Goal: Task Accomplishment & Management: Manage account settings

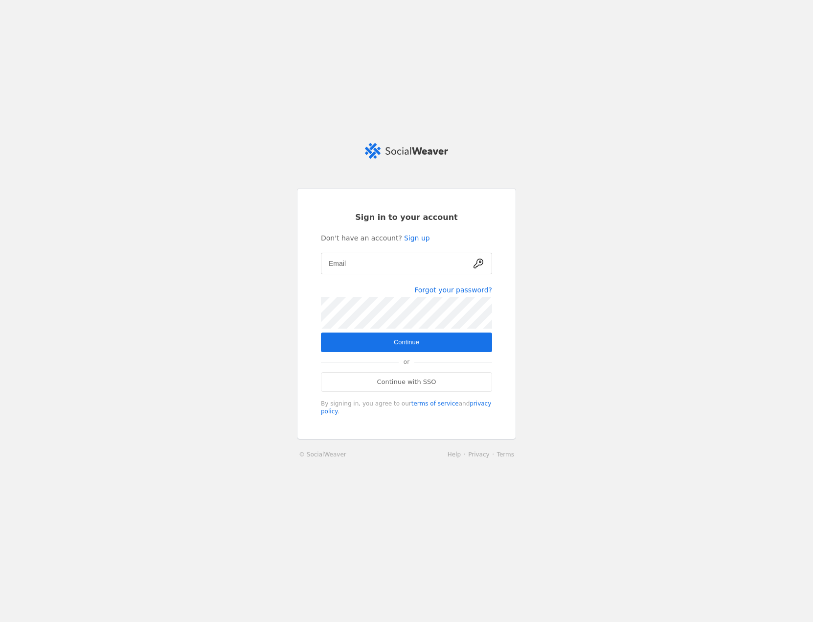
type input "[EMAIL_ADDRESS][DOMAIN_NAME]"
click at [385, 341] on span "submit" at bounding box center [406, 342] width 171 height 20
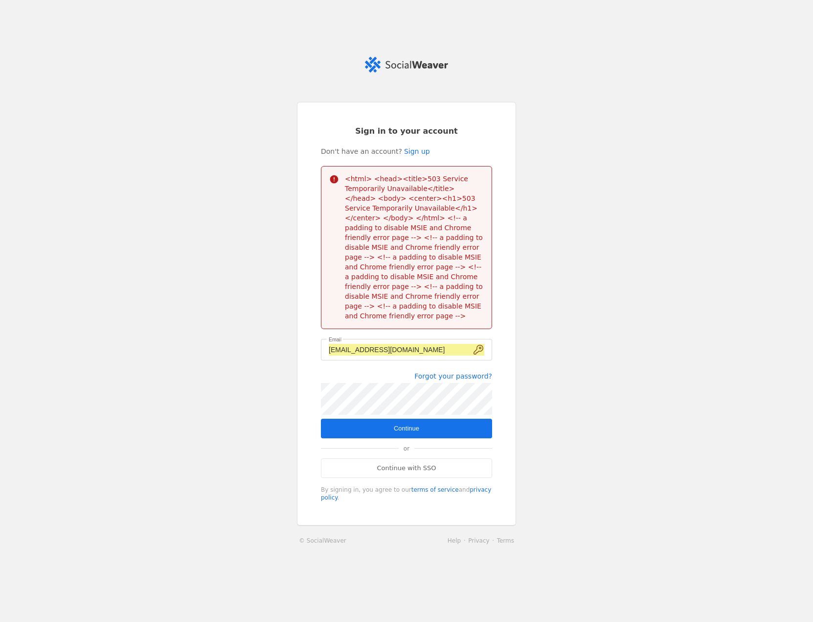
click at [387, 430] on span "submit" at bounding box center [406, 428] width 171 height 20
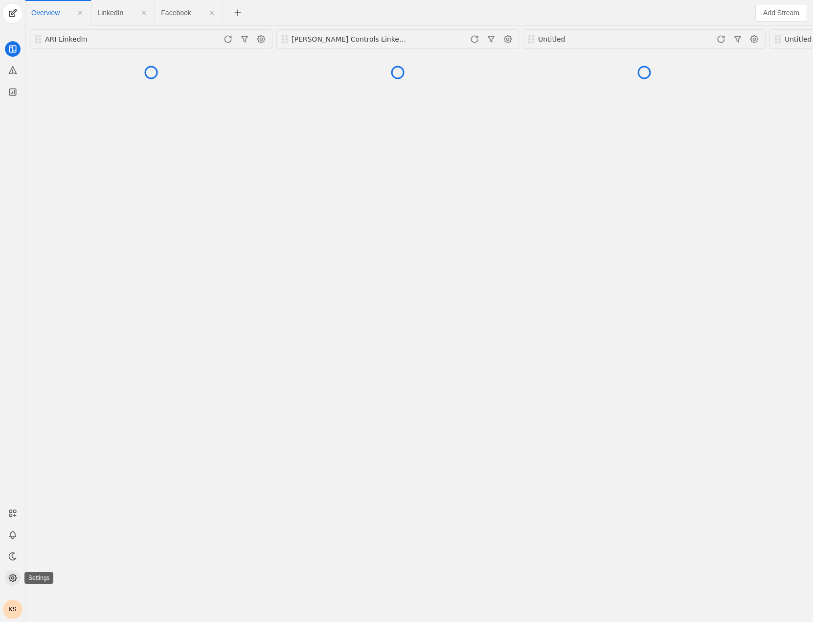
click at [13, 579] on circle at bounding box center [12, 578] width 2 height 2
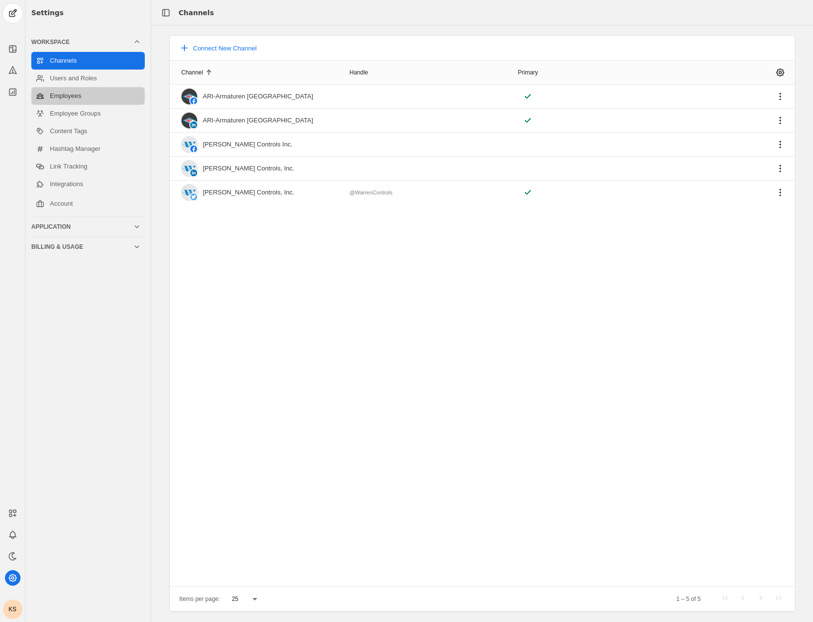
click at [75, 90] on link "Employees" at bounding box center [88, 96] width 114 height 18
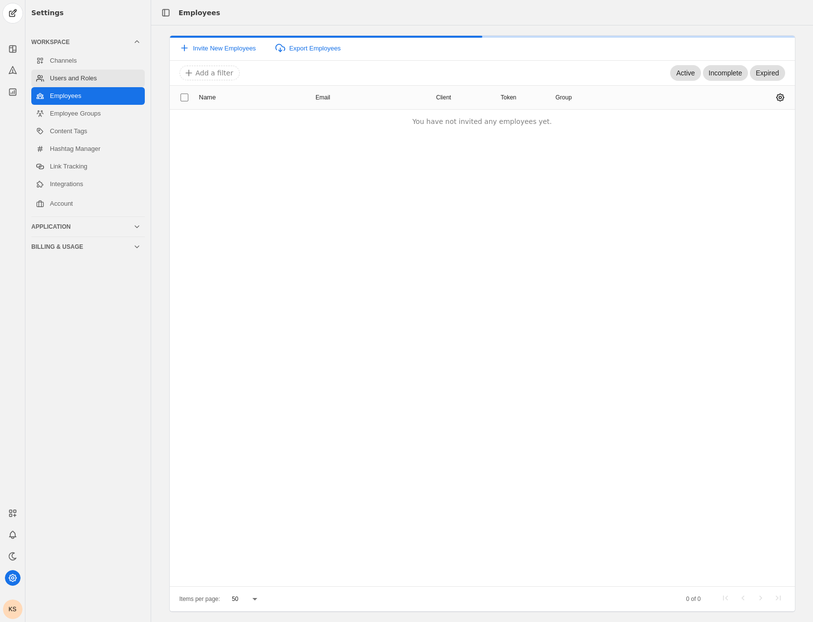
click at [76, 77] on link "Users and Roles" at bounding box center [88, 78] width 114 height 18
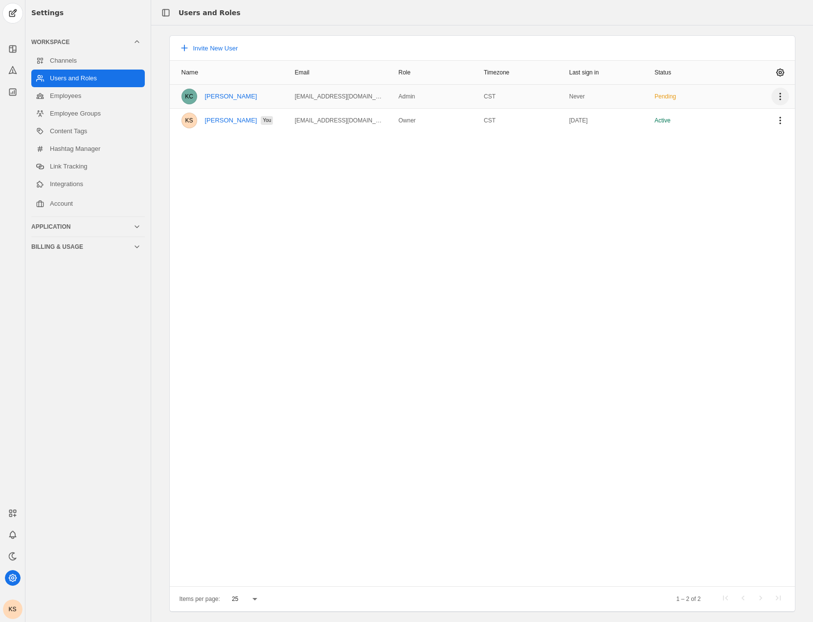
click at [782, 98] on span "undefined" at bounding box center [781, 97] width 18 height 18
click at [705, 134] on span "undefined" at bounding box center [720, 136] width 137 height 18
click at [15, 50] on icon at bounding box center [14, 50] width 3 height 0
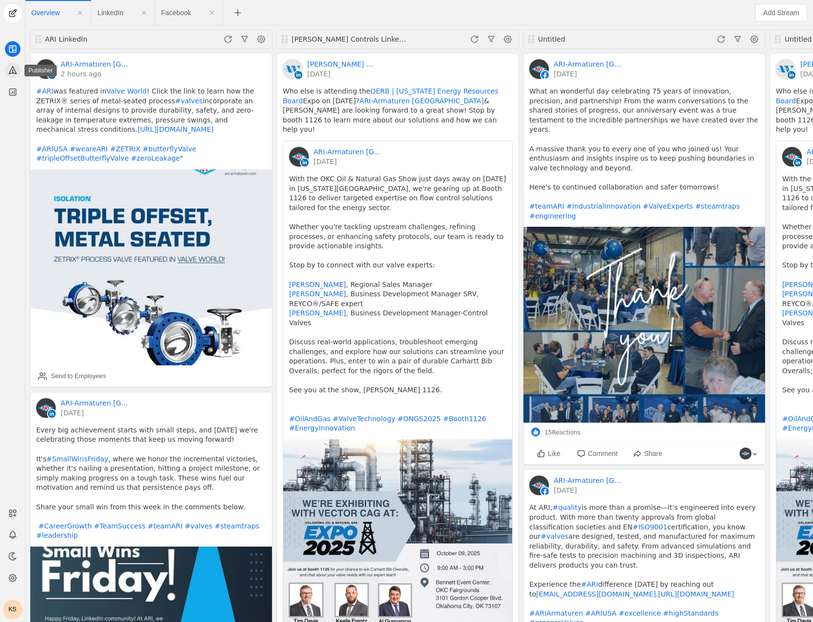
click at [13, 72] on icon at bounding box center [12, 70] width 7 height 7
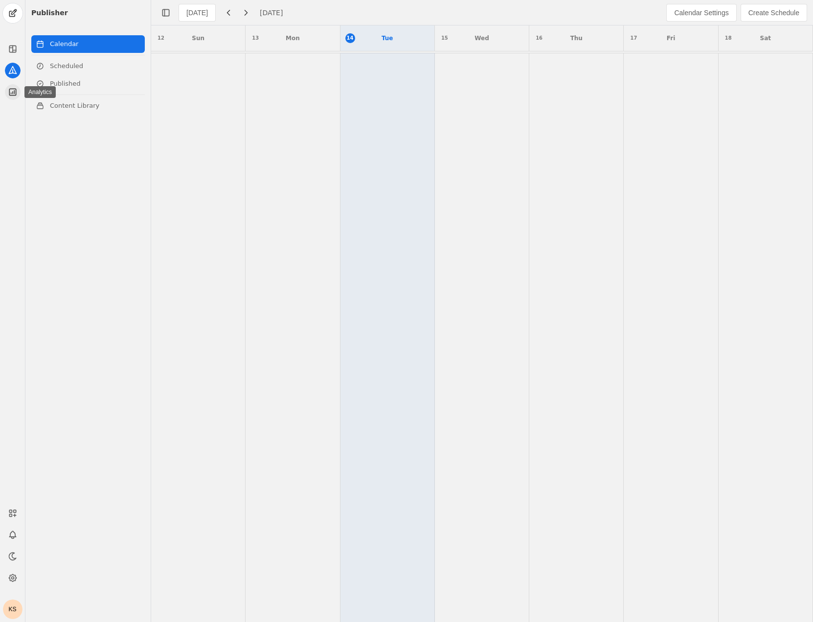
click at [11, 92] on icon at bounding box center [13, 92] width 10 height 10
